Goal: Information Seeking & Learning: Learn about a topic

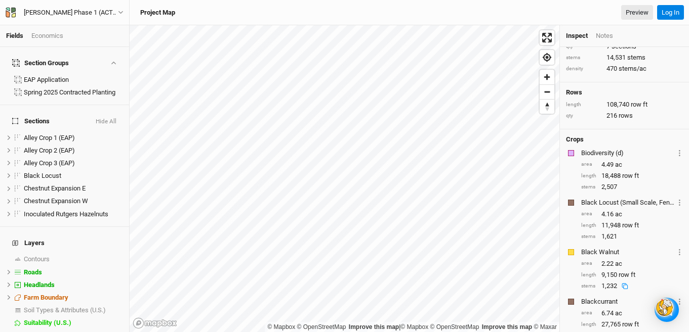
scroll to position [36, 0]
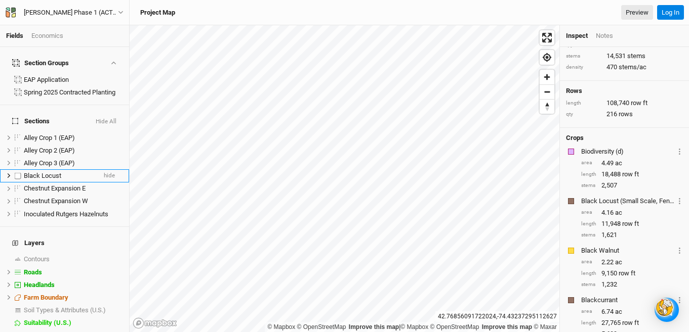
click at [49, 172] on span "Black Locust" at bounding box center [42, 176] width 37 height 8
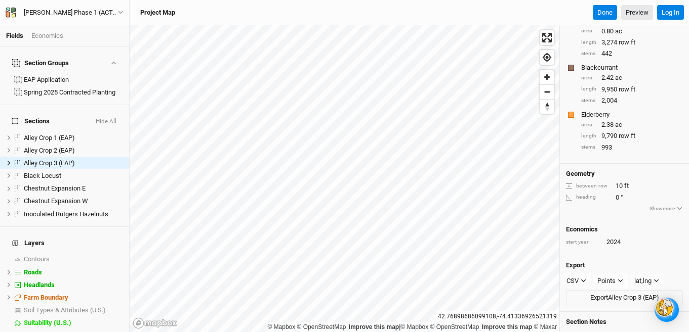
scroll to position [182, 0]
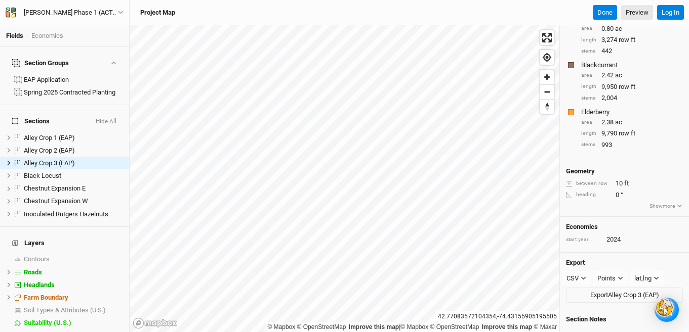
click at [41, 35] on div "Economics" at bounding box center [47, 35] width 32 height 9
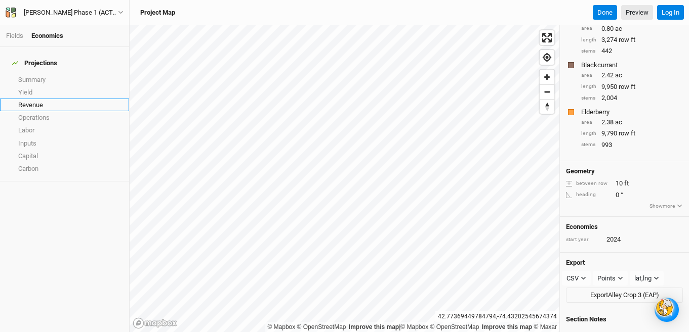
click at [29, 100] on link "Revenue" at bounding box center [64, 105] width 129 height 13
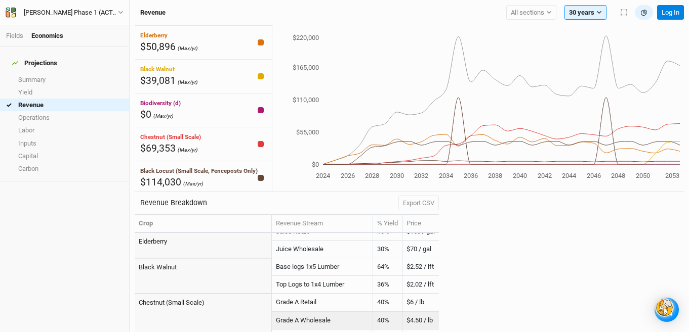
scroll to position [42, 0]
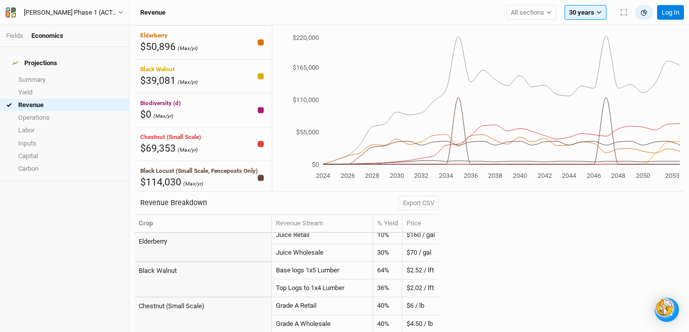
drag, startPoint x: 578, startPoint y: 165, endPoint x: 557, endPoint y: 165, distance: 21.3
click at [566, 165] on icon "2024 2026 2028 2030 2032 2034 2036 2038 2040 2042 2044 2046 2048 2050 2053 $0 $…" at bounding box center [475, 107] width 407 height 149
click at [41, 112] on link "Operations" at bounding box center [64, 117] width 129 height 13
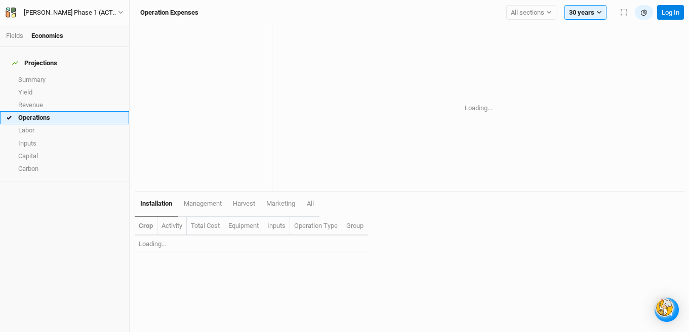
click at [40, 112] on link "Operations" at bounding box center [64, 117] width 129 height 13
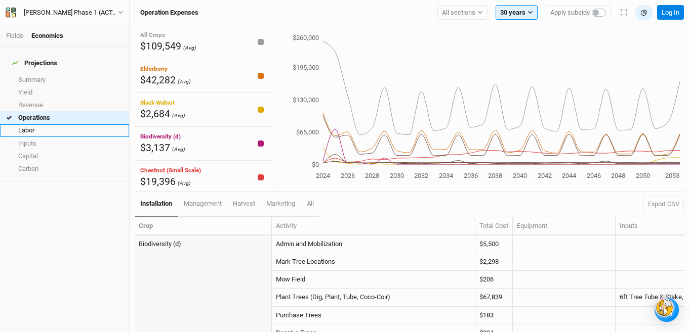
click at [24, 124] on link "Labor" at bounding box center [64, 130] width 129 height 13
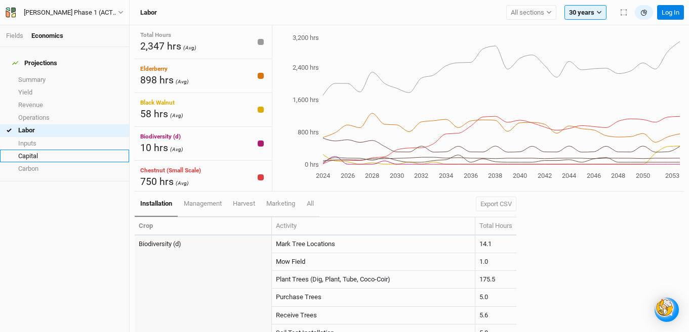
click at [24, 150] on link "Capital" at bounding box center [64, 156] width 129 height 13
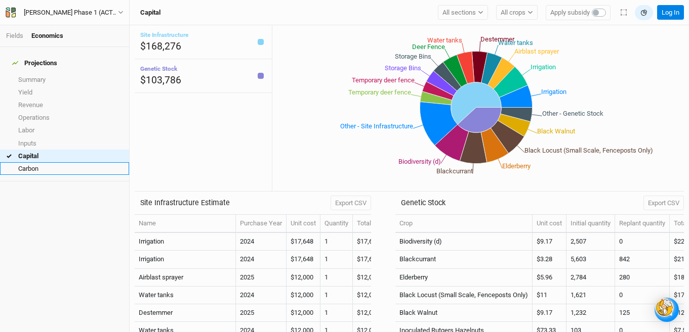
click at [27, 162] on link "Carbon" at bounding box center [64, 168] width 129 height 13
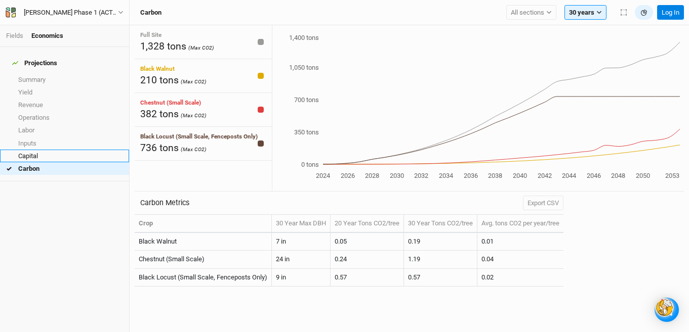
click at [29, 150] on link "Capital" at bounding box center [64, 156] width 129 height 13
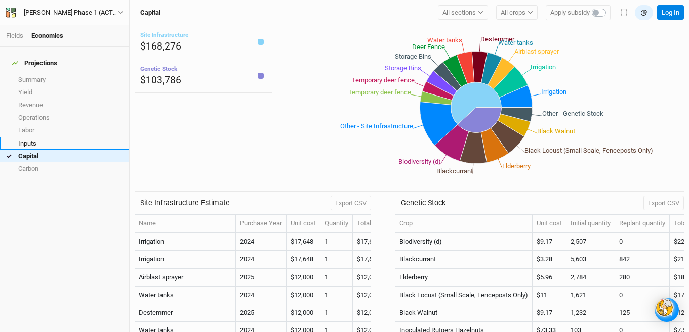
click at [29, 137] on link "Inputs" at bounding box center [64, 143] width 129 height 13
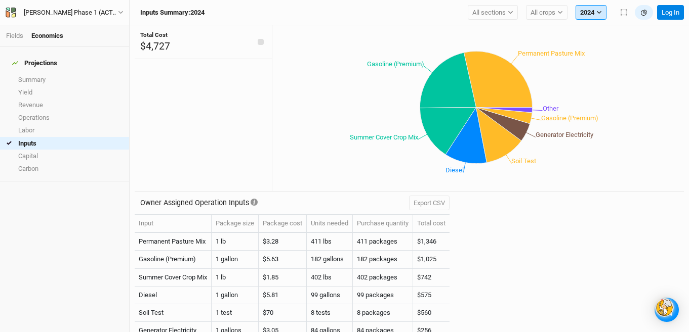
click at [600, 12] on icon "button" at bounding box center [599, 13] width 6 height 6
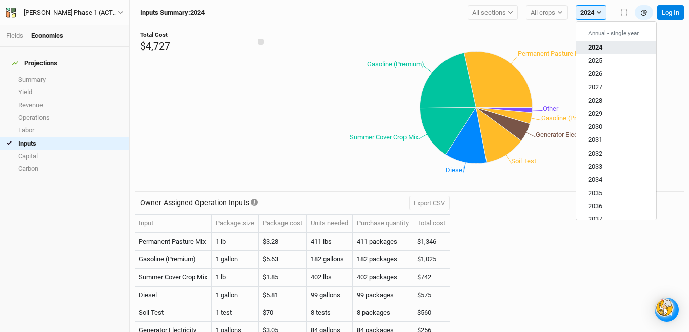
click at [597, 45] on span "2024" at bounding box center [595, 48] width 14 height 8
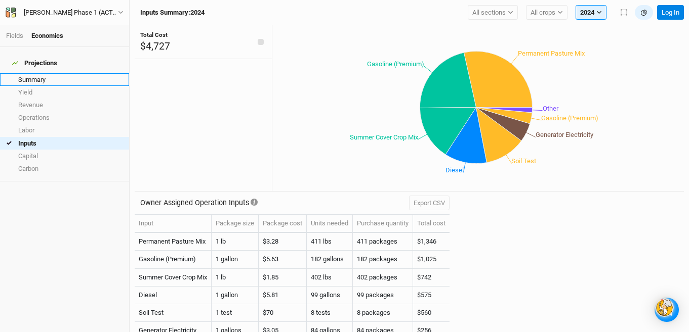
click at [37, 73] on link "Summary" at bounding box center [64, 79] width 129 height 13
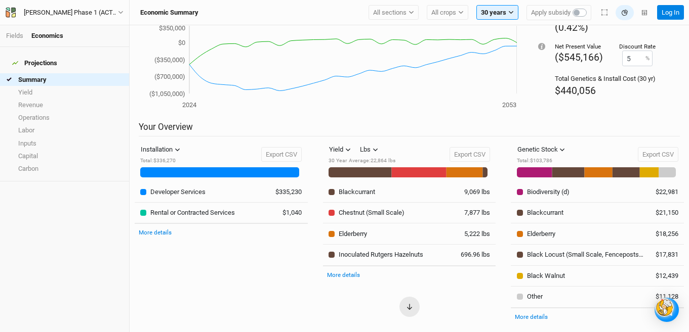
scroll to position [79, 0]
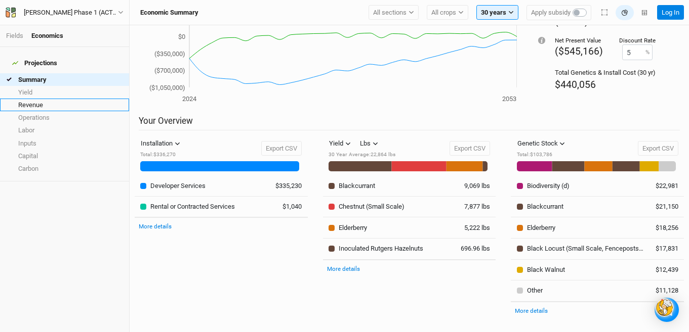
click at [28, 99] on link "Revenue" at bounding box center [64, 105] width 129 height 13
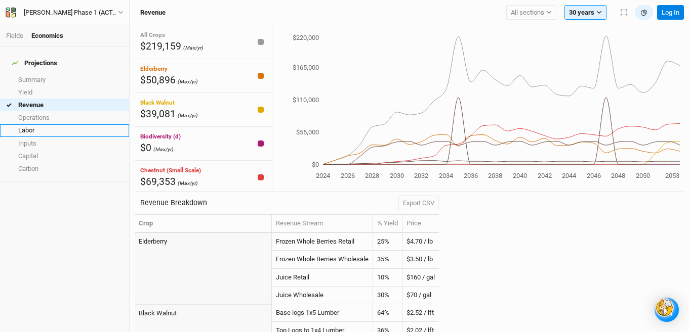
click at [36, 124] on link "Labor" at bounding box center [64, 130] width 129 height 13
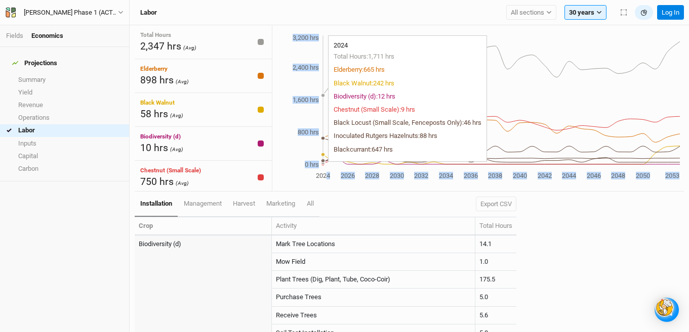
click at [326, 162] on icon "2024 2026 2028 2030 2032 2034 2036 2038 2040 2042 2044 2046 2048 2050 2053 0 hr…" at bounding box center [475, 107] width 407 height 149
